Goal: Navigation & Orientation: Go to known website

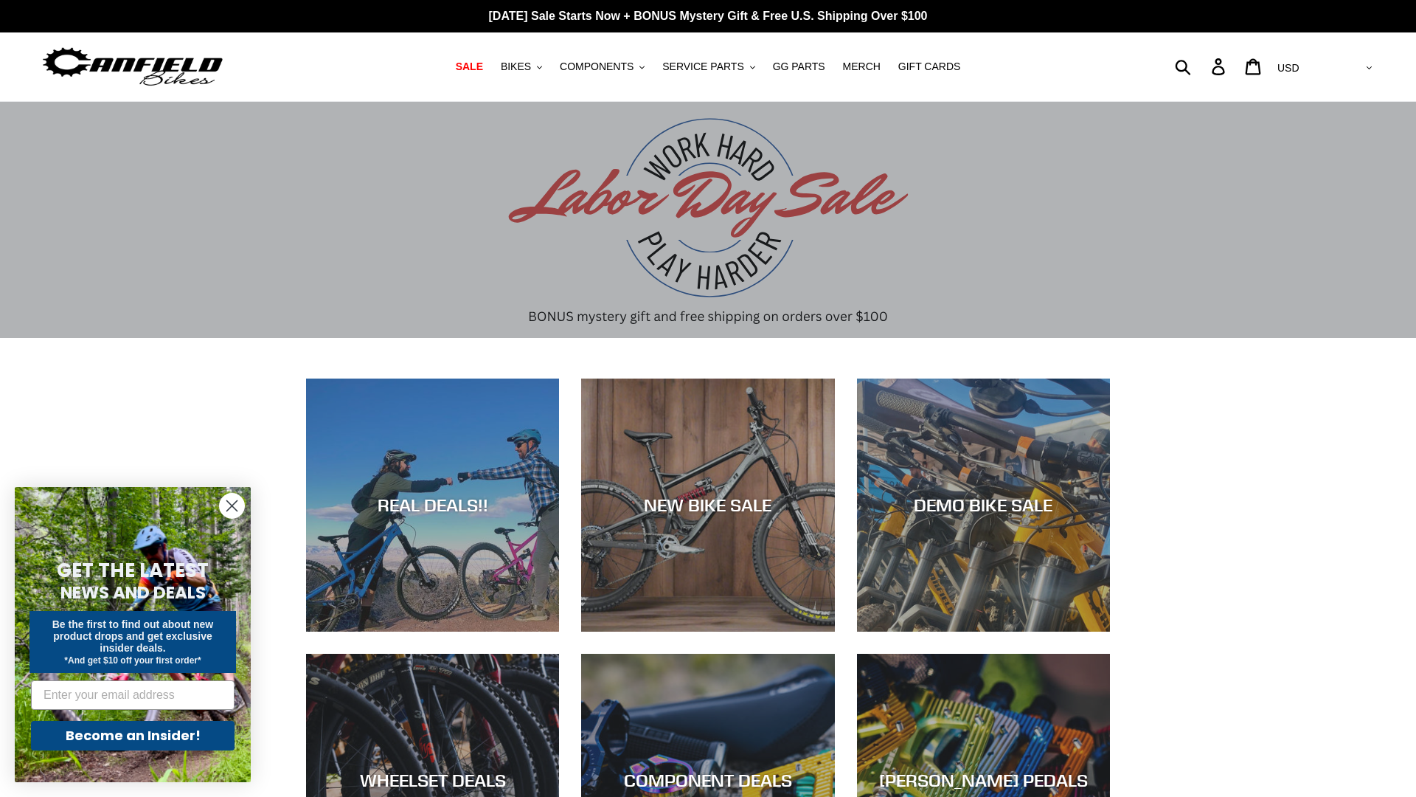
scroll to position [2434, 0]
